Goal: Information Seeking & Learning: Learn about a topic

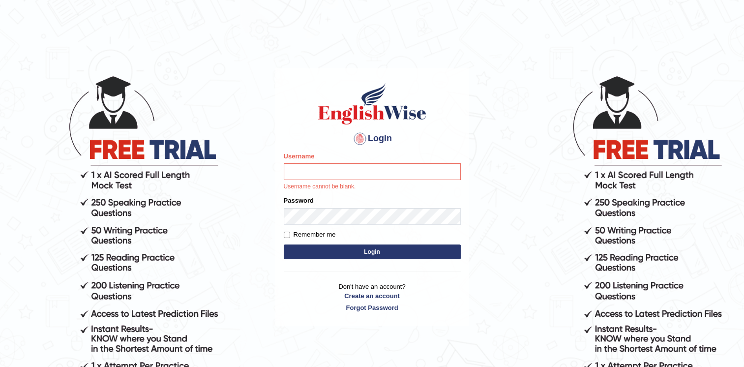
drag, startPoint x: 388, startPoint y: 167, endPoint x: 319, endPoint y: 185, distance: 71.3
click at [388, 167] on input "Username" at bounding box center [372, 171] width 177 height 17
type input "Afreen11"
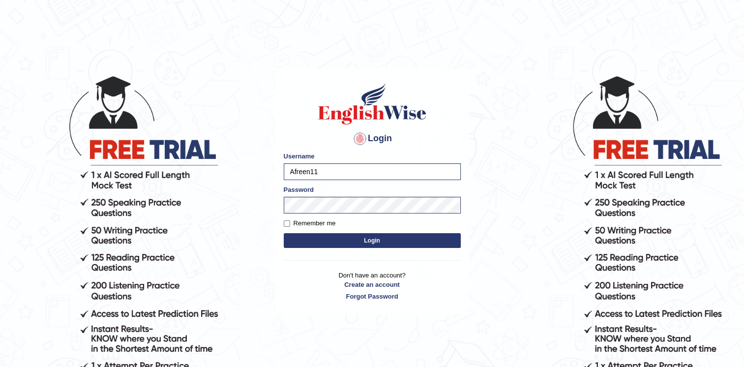
click at [345, 240] on button "Login" at bounding box center [372, 240] width 177 height 15
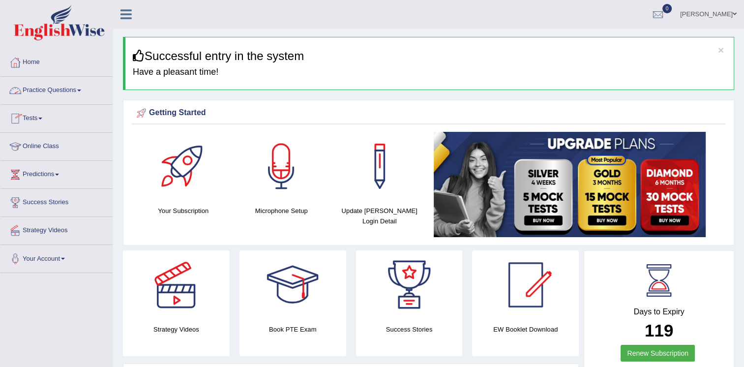
click at [69, 97] on link "Practice Questions" at bounding box center [56, 89] width 112 height 25
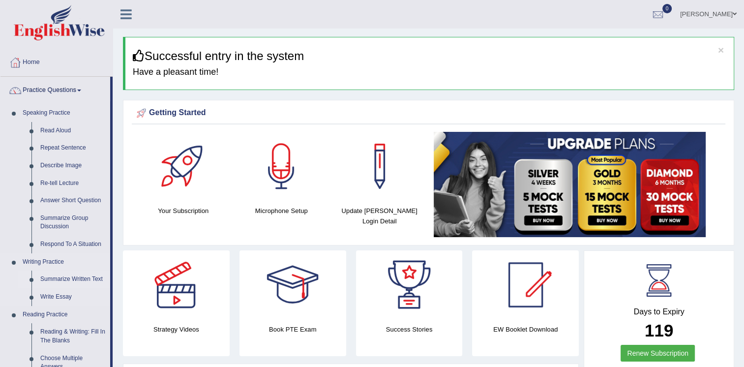
click at [60, 281] on link "Summarize Written Text" at bounding box center [73, 280] width 74 height 18
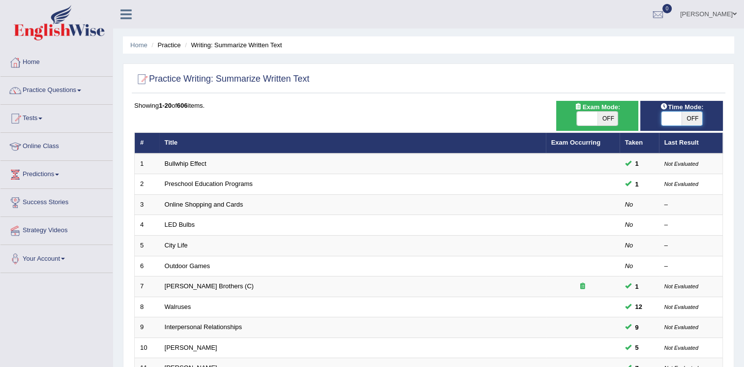
click at [674, 119] on span at bounding box center [671, 119] width 21 height 14
checkbox input "true"
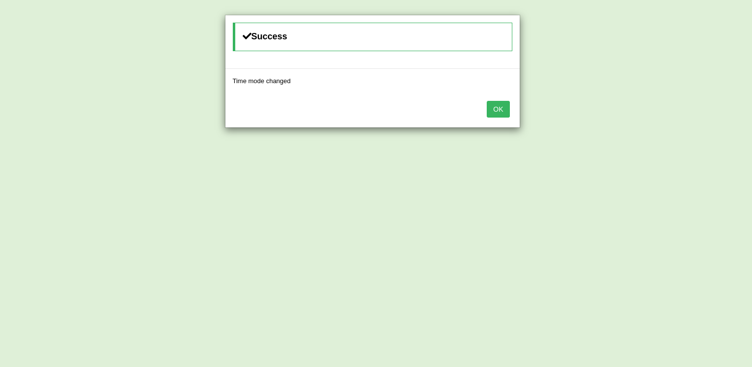
drag, startPoint x: 506, startPoint y: 96, endPoint x: 504, endPoint y: 105, distance: 9.1
click at [504, 105] on div "OK" at bounding box center [372, 110] width 294 height 34
click at [504, 105] on button "OK" at bounding box center [497, 109] width 23 height 17
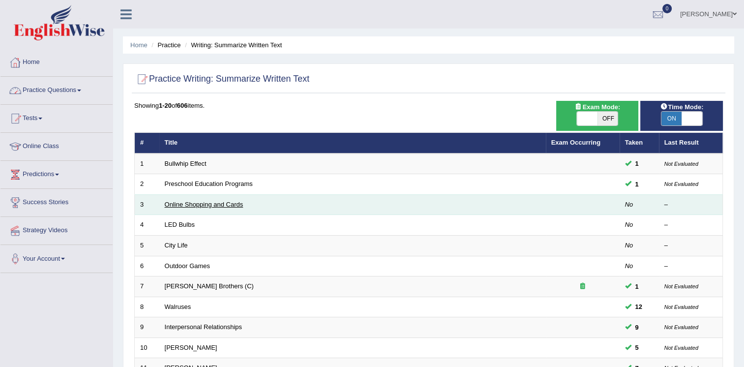
click at [194, 204] on link "Online Shopping and Cards" at bounding box center [204, 204] width 79 height 7
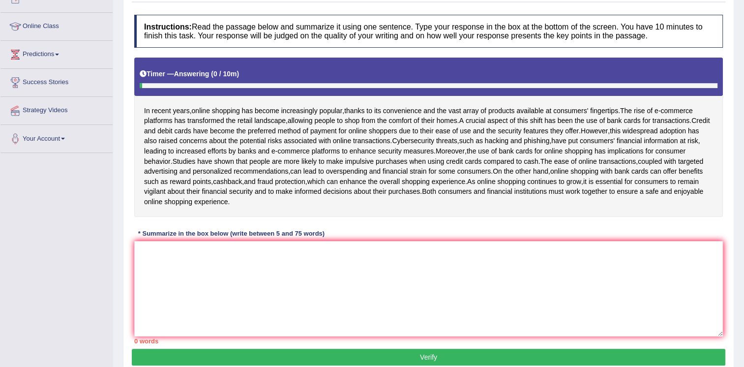
scroll to position [122, 0]
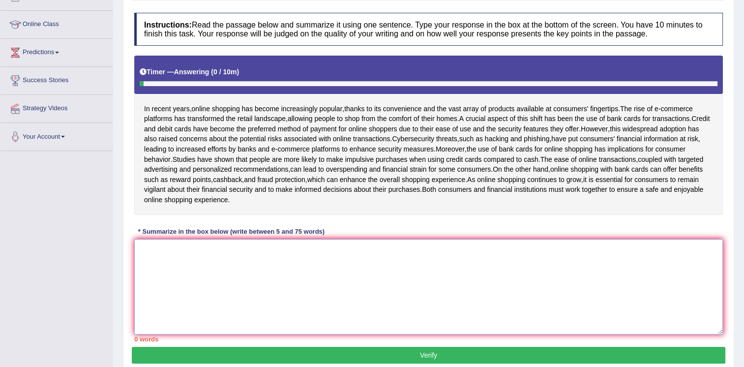
click at [169, 272] on textarea at bounding box center [428, 286] width 589 height 95
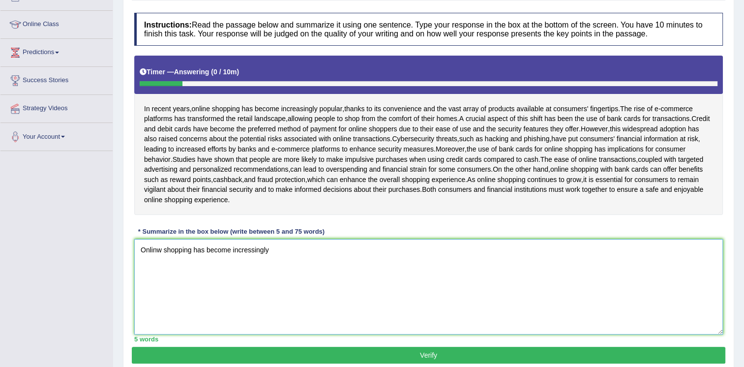
click at [163, 259] on textarea "Onlinw shopping has become incressingly" at bounding box center [428, 286] width 589 height 95
click at [272, 260] on textarea "Online shopping has become incressingly" at bounding box center [428, 286] width 589 height 95
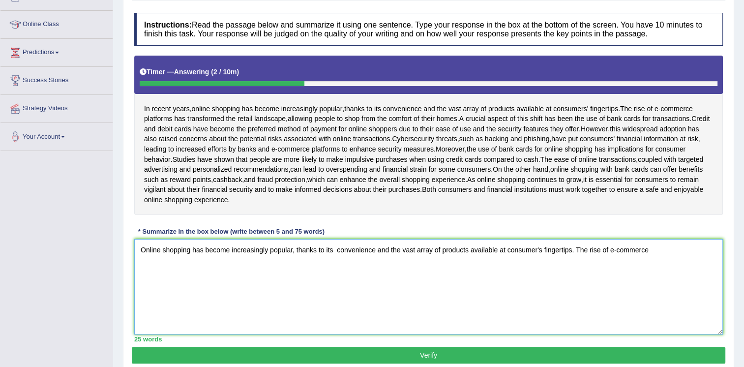
click at [572, 261] on textarea "Online shopping has become increasingly popular, thanks to its convenience and …" at bounding box center [428, 286] width 589 height 95
click at [591, 260] on textarea "Online shopping has become increasingly popular, thanks to its convenience and …" at bounding box center [428, 286] width 589 height 95
click at [665, 263] on textarea "Online shopping has become increasingly popular, thanks to its convenience and …" at bounding box center [428, 286] width 589 height 95
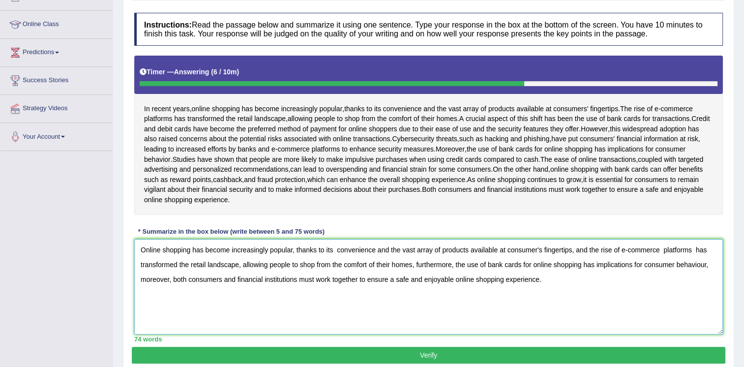
drag, startPoint x: 139, startPoint y: 261, endPoint x: 342, endPoint y: 265, distance: 203.2
click at [342, 265] on textarea "Online shopping has become increasingly popular, thanks to its convenience and …" at bounding box center [428, 286] width 589 height 95
click at [371, 271] on textarea "Online shopping has become increasingly popular, thanks to its convenience and …" at bounding box center [428, 286] width 589 height 95
drag, startPoint x: 378, startPoint y: 259, endPoint x: 296, endPoint y: 259, distance: 82.1
click at [296, 259] on textarea "Online shopping has become increasingly popular, thanks to its convenience and …" at bounding box center [428, 286] width 589 height 95
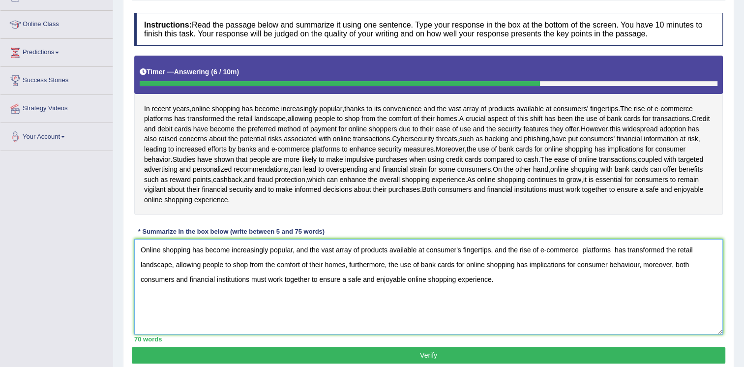
click at [506, 259] on textarea "Online shopping has become increasingly popular, and the vast array of products…" at bounding box center [428, 286] width 589 height 95
click at [612, 260] on textarea "Online shopping has become increasingly popular, and the vast array of products…" at bounding box center [428, 286] width 589 height 95
drag, startPoint x: 294, startPoint y: 274, endPoint x: 481, endPoint y: 286, distance: 188.2
click at [481, 286] on textarea "Online shopping has become increasingly popular, and the vast array of products…" at bounding box center [428, 286] width 589 height 95
type textarea "Online shopping has become increasingly popular, and the vast array of products…"
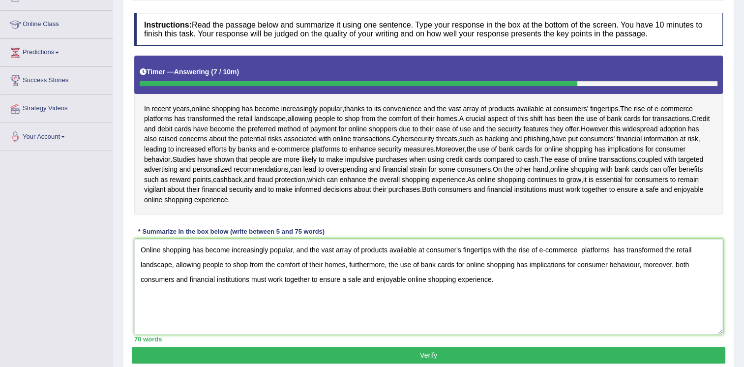
click at [451, 358] on button "Verify" at bounding box center [429, 355] width 594 height 17
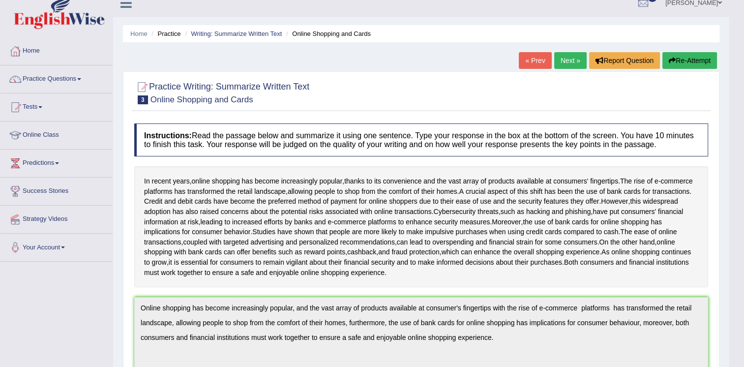
scroll to position [0, 0]
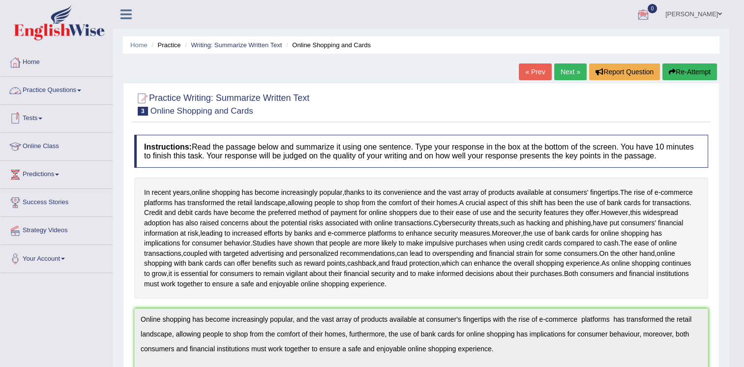
click at [63, 91] on link "Practice Questions" at bounding box center [56, 89] width 112 height 25
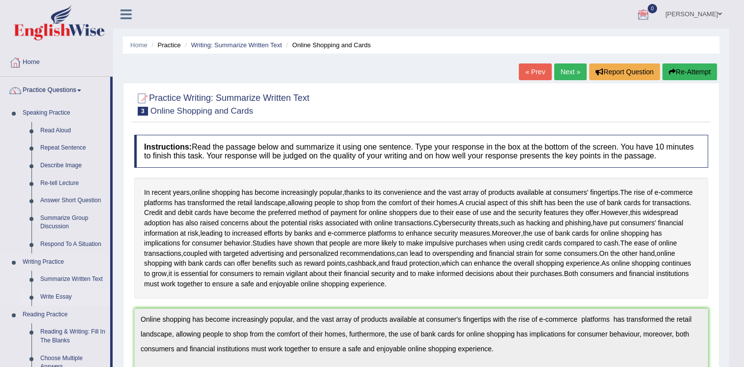
click at [59, 294] on link "Write Essay" at bounding box center [73, 297] width 74 height 18
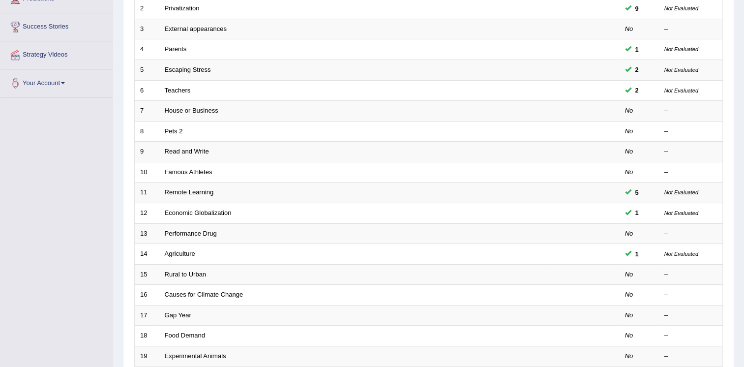
scroll to position [281, 0]
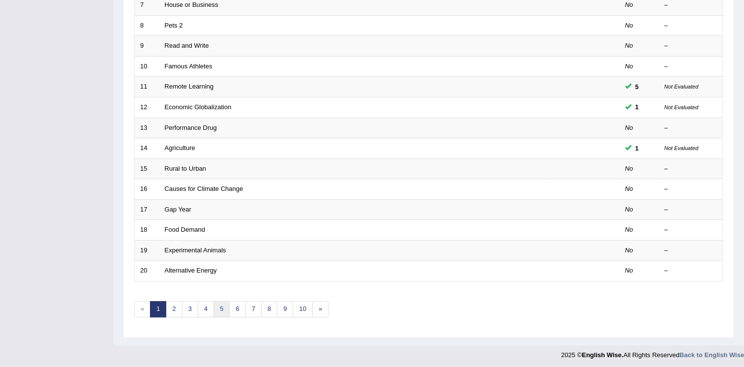
click at [215, 304] on link "5" at bounding box center [221, 309] width 16 height 16
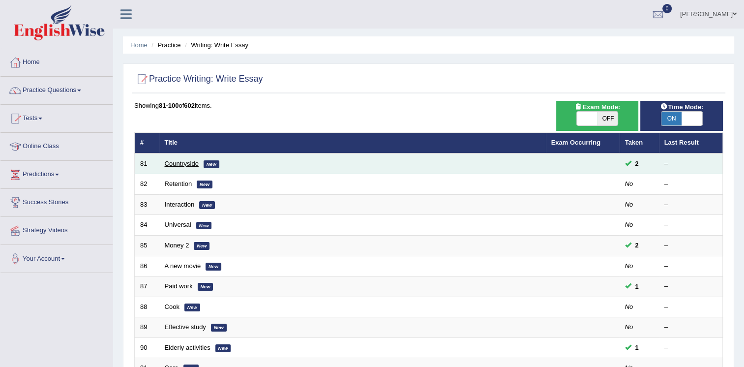
click at [181, 163] on link "Countryside" at bounding box center [182, 163] width 34 height 7
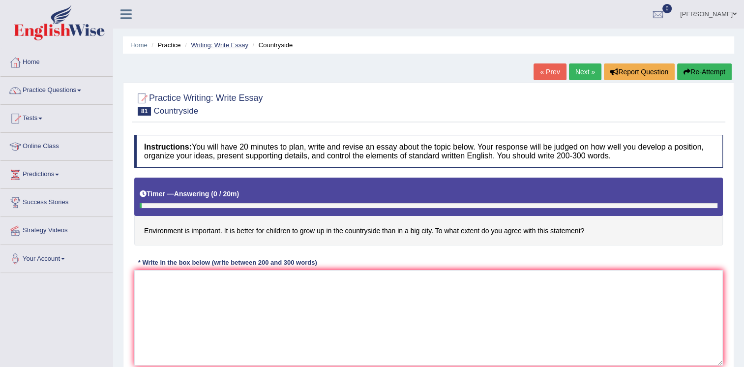
click at [201, 43] on link "Writing: Write Essay" at bounding box center [220, 44] width 58 height 7
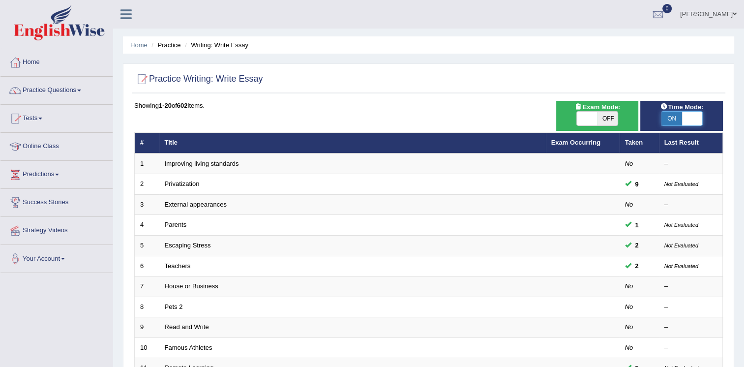
click at [686, 120] on span at bounding box center [692, 119] width 21 height 14
checkbox input "false"
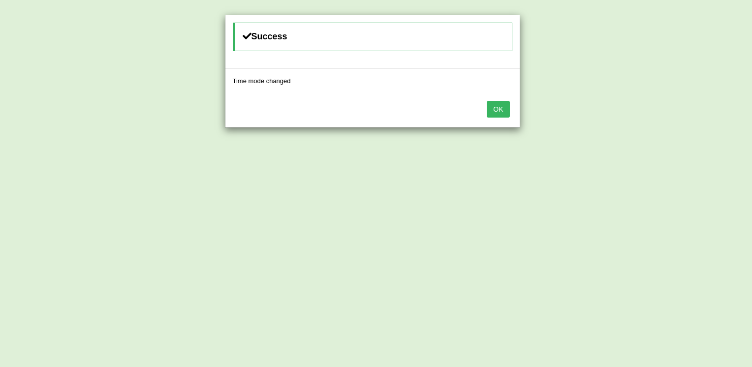
click at [504, 110] on button "OK" at bounding box center [497, 109] width 23 height 17
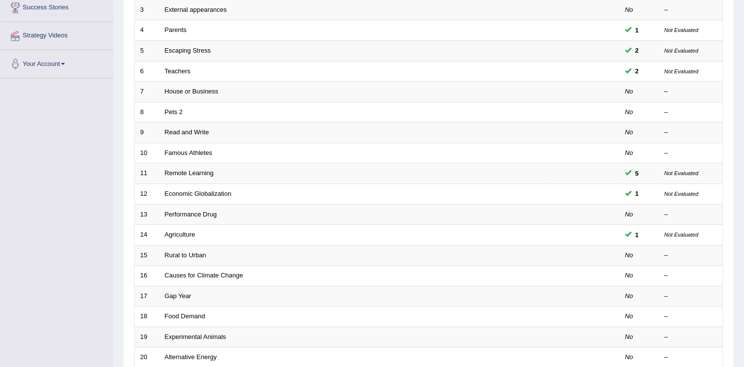
scroll to position [281, 0]
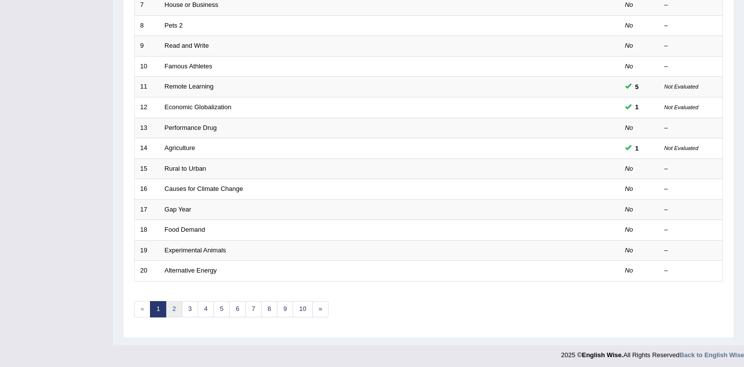
click at [174, 311] on link "2" at bounding box center [174, 309] width 16 height 16
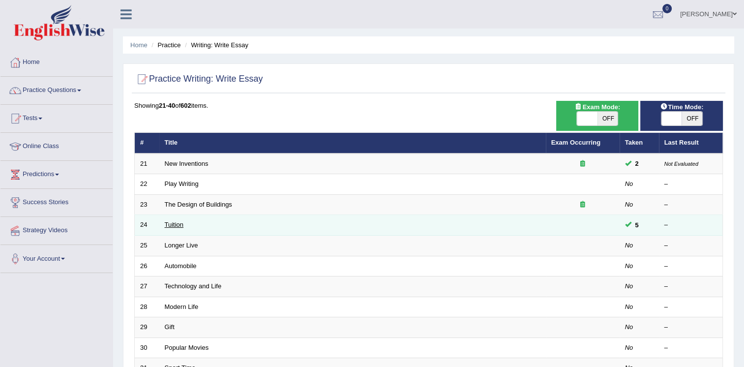
click at [173, 221] on link "Tuition" at bounding box center [174, 224] width 19 height 7
